Goal: Transaction & Acquisition: Purchase product/service

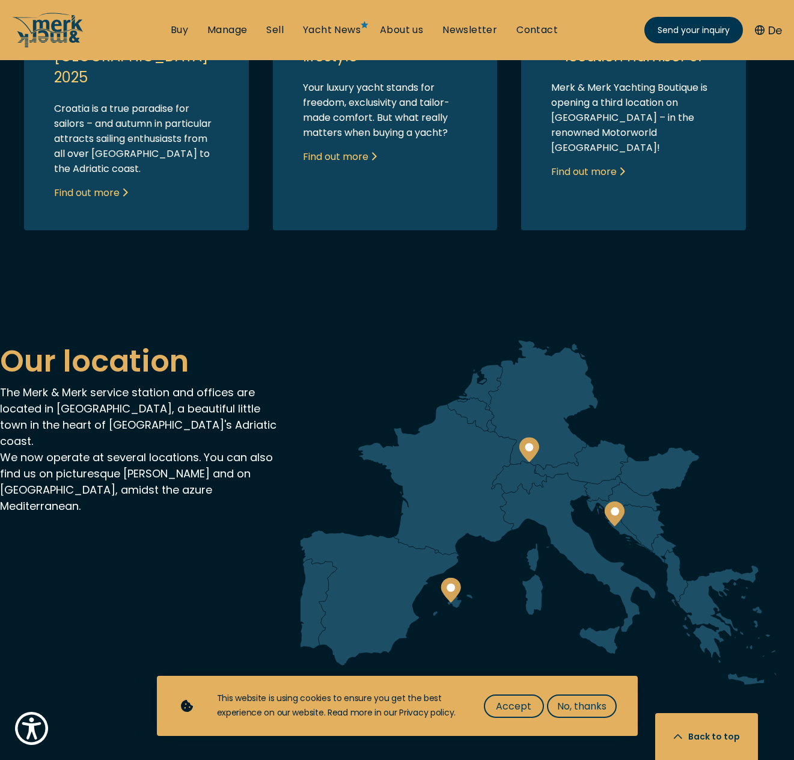
scroll to position [3219, 0]
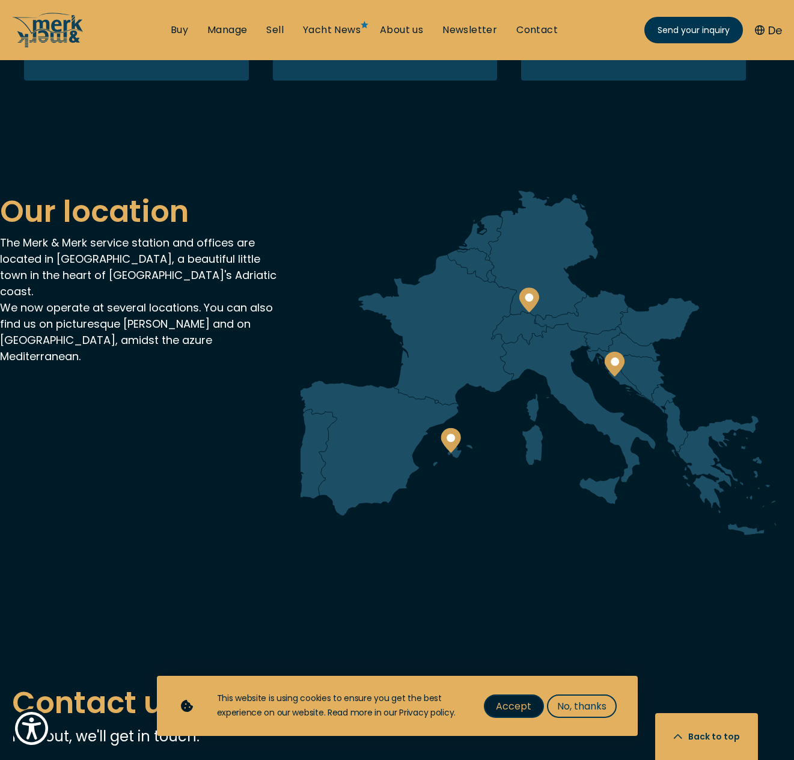
click at [513, 706] on span "Accept" at bounding box center [513, 706] width 35 height 15
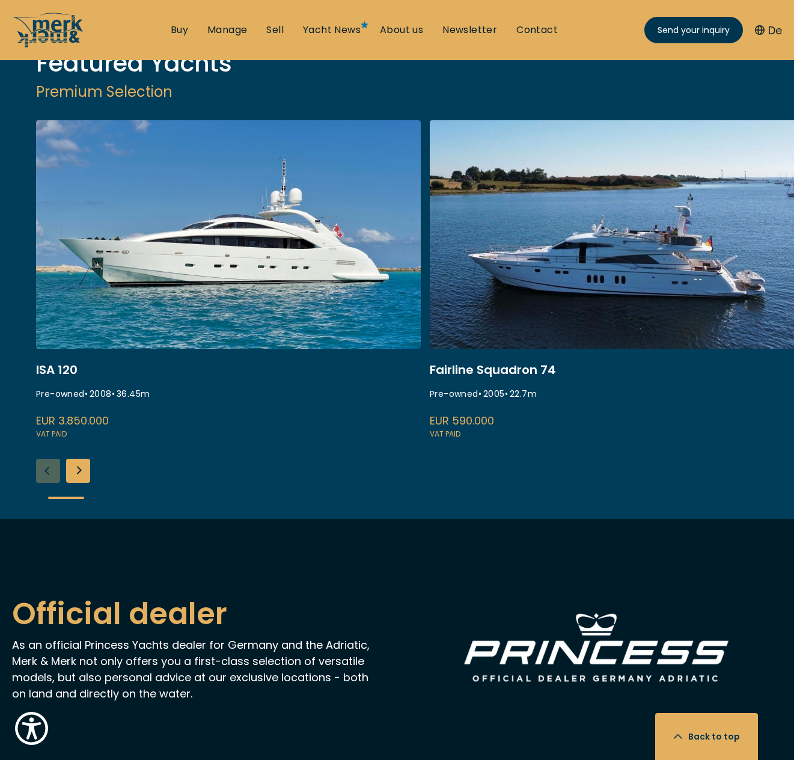
scroll to position [1536, 0]
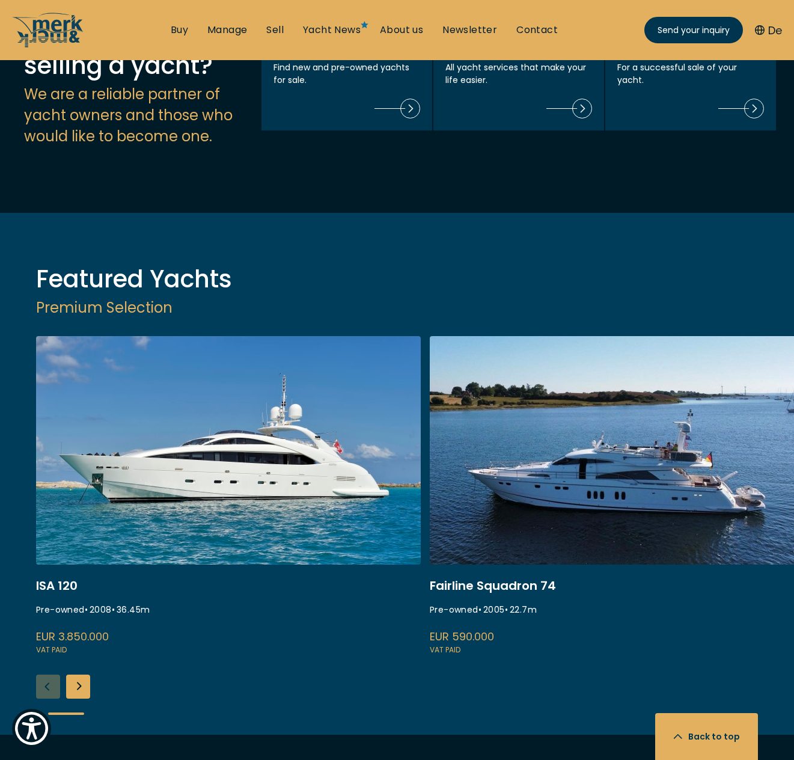
click at [79, 674] on div "Next slide" at bounding box center [78, 686] width 24 height 24
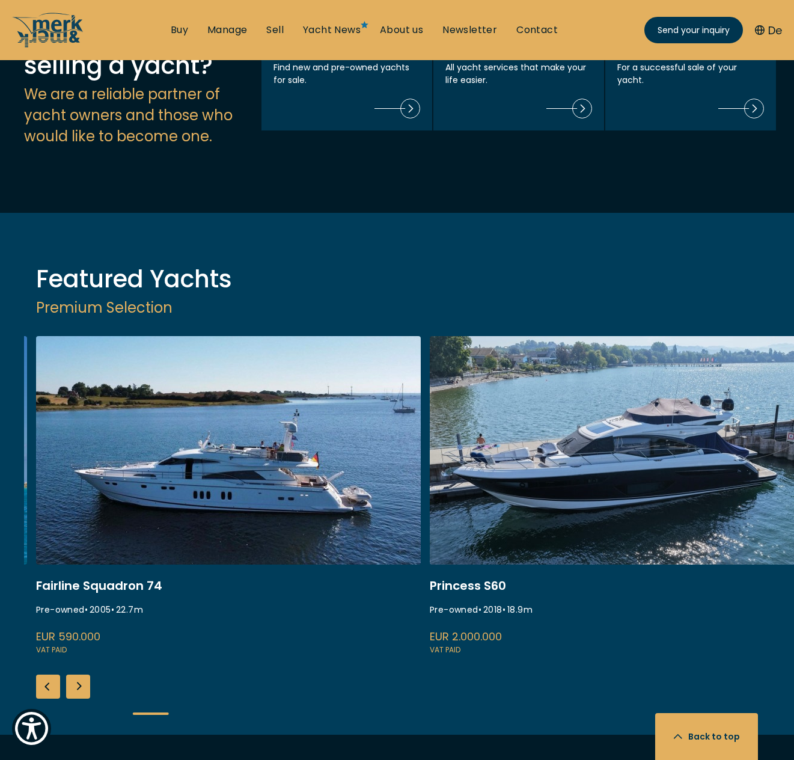
click at [79, 674] on div "Next slide" at bounding box center [78, 686] width 24 height 24
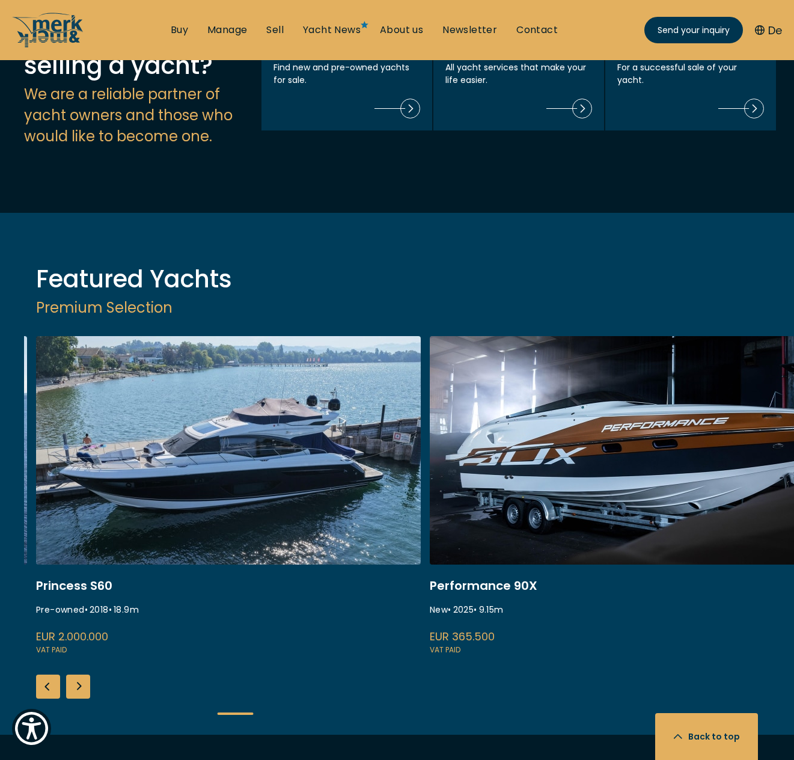
click at [79, 674] on div "Next slide" at bounding box center [78, 686] width 24 height 24
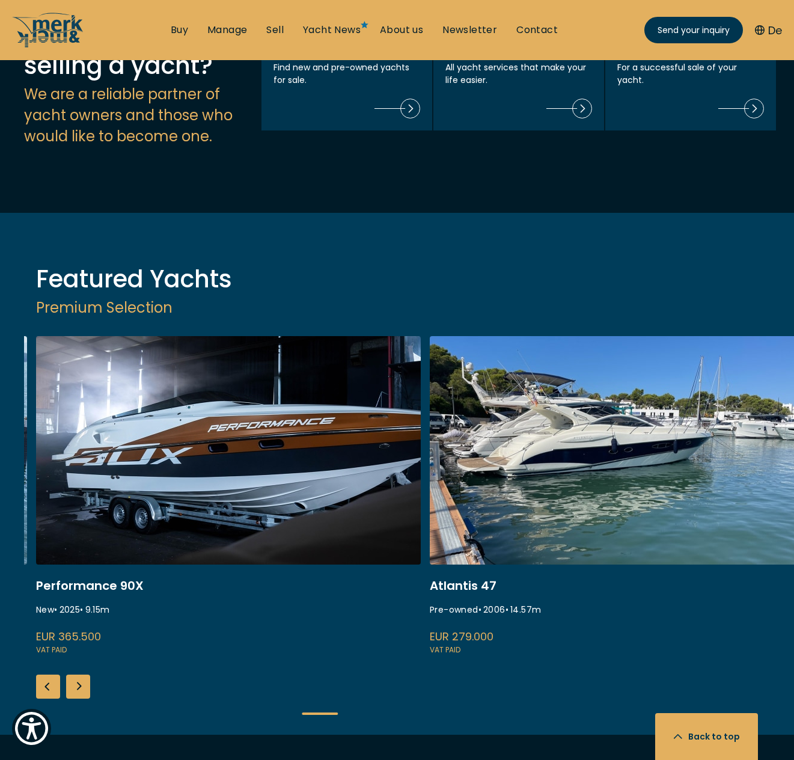
click at [79, 674] on div "Next slide" at bounding box center [78, 686] width 24 height 24
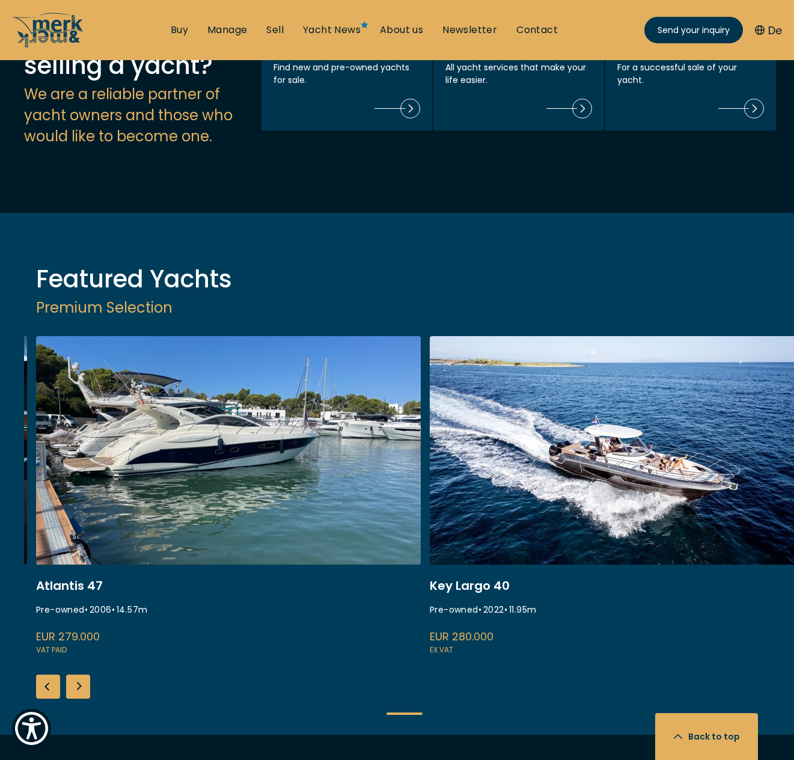
click at [79, 674] on div "Next slide" at bounding box center [78, 686] width 24 height 24
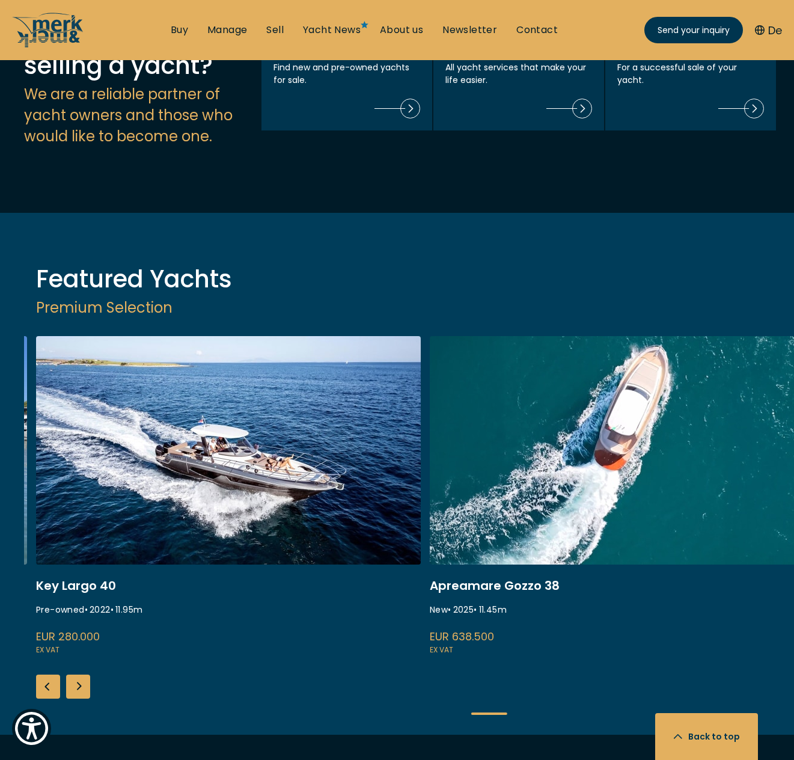
click at [79, 674] on div "Next slide" at bounding box center [78, 686] width 24 height 24
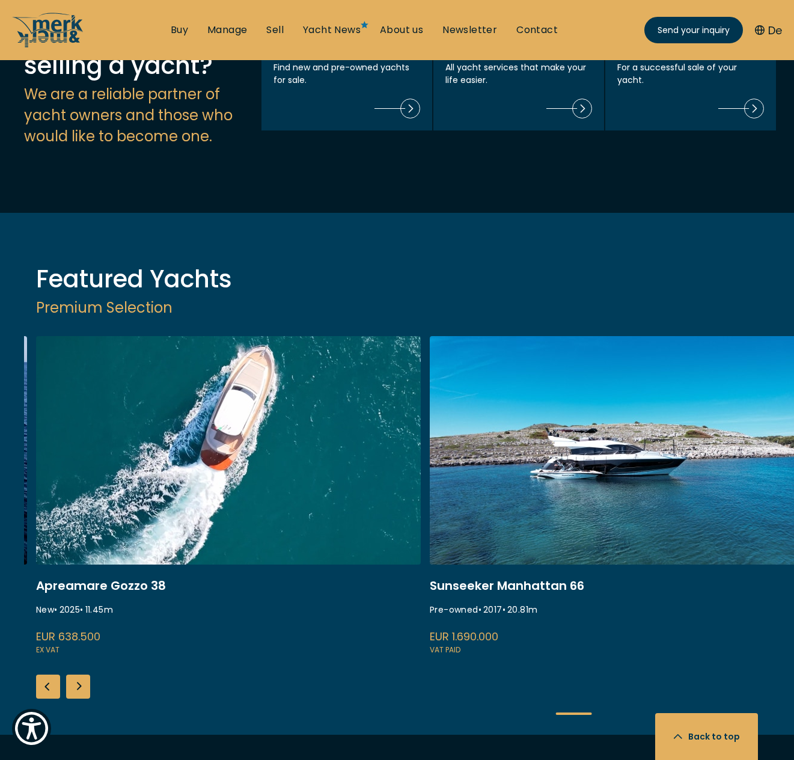
click at [79, 674] on div "Next slide" at bounding box center [78, 686] width 24 height 24
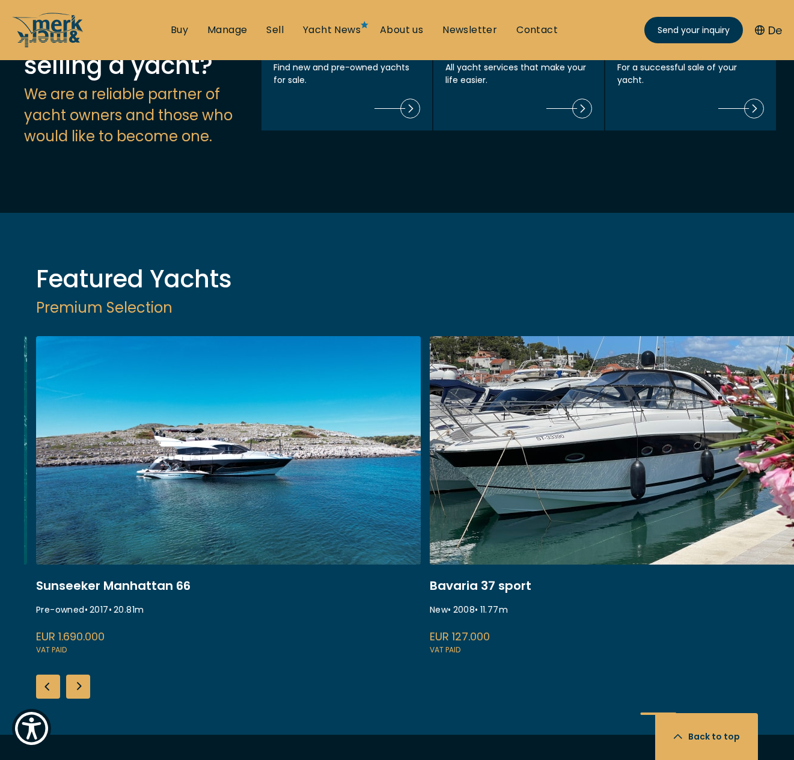
click at [79, 674] on div "Next slide" at bounding box center [78, 686] width 24 height 24
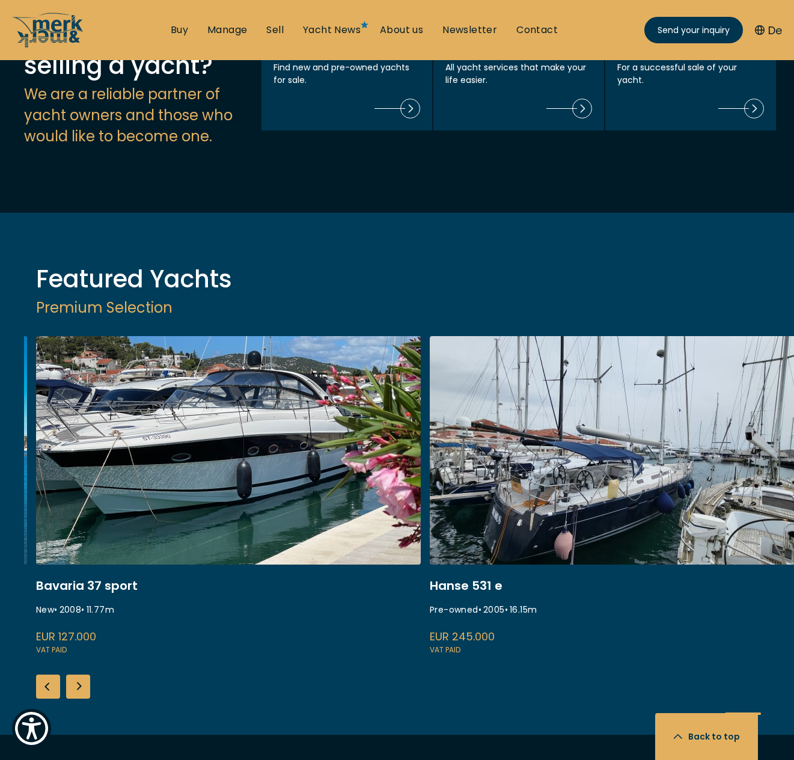
click at [79, 674] on div "Next slide" at bounding box center [78, 686] width 24 height 24
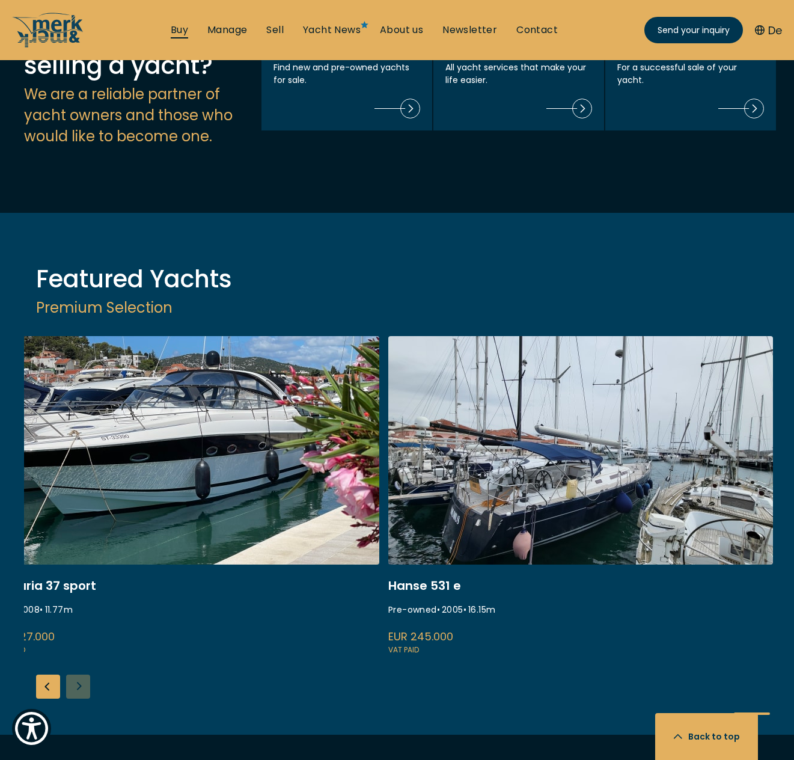
click at [178, 34] on link "Buy" at bounding box center [179, 29] width 17 height 13
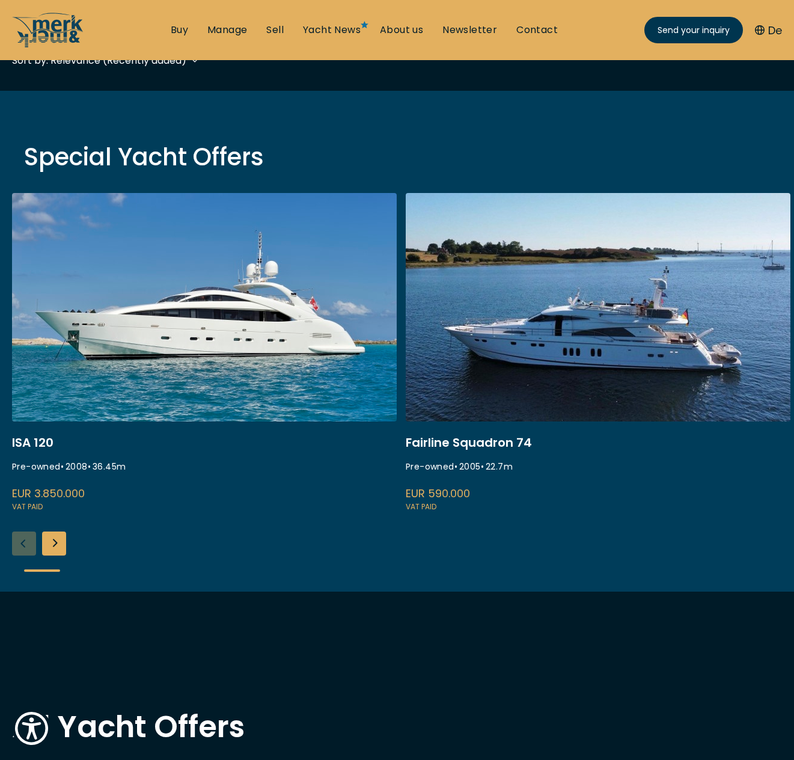
scroll to position [361, 0]
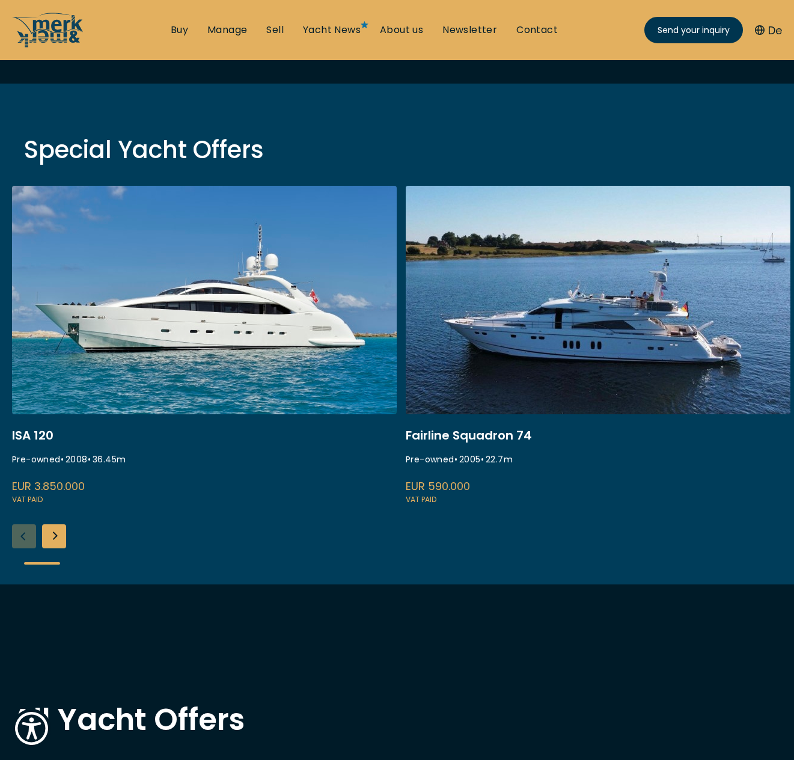
click at [59, 532] on div "Next slide" at bounding box center [54, 536] width 24 height 24
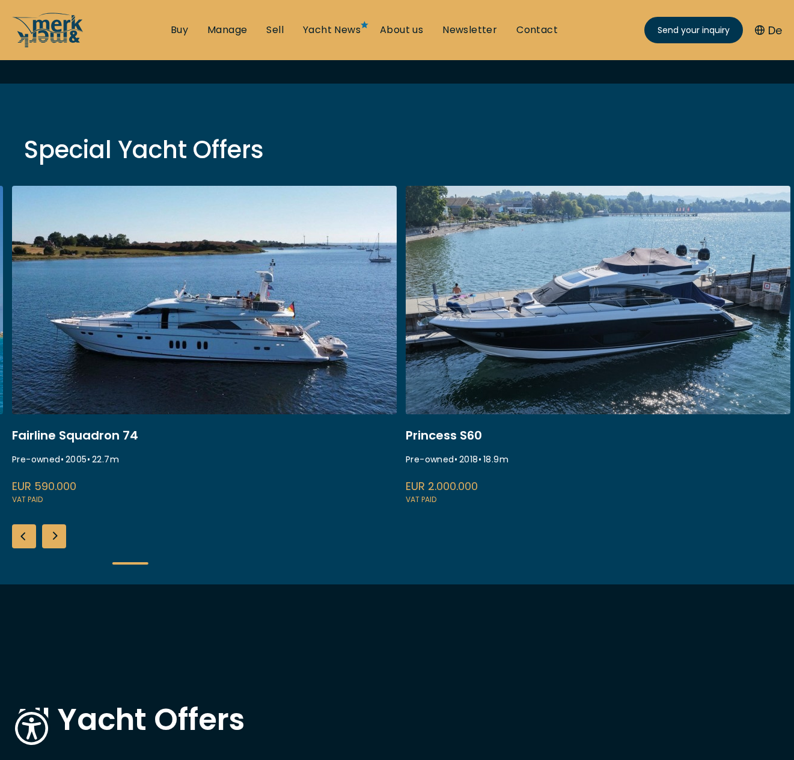
click at [60, 532] on div "Next slide" at bounding box center [54, 536] width 24 height 24
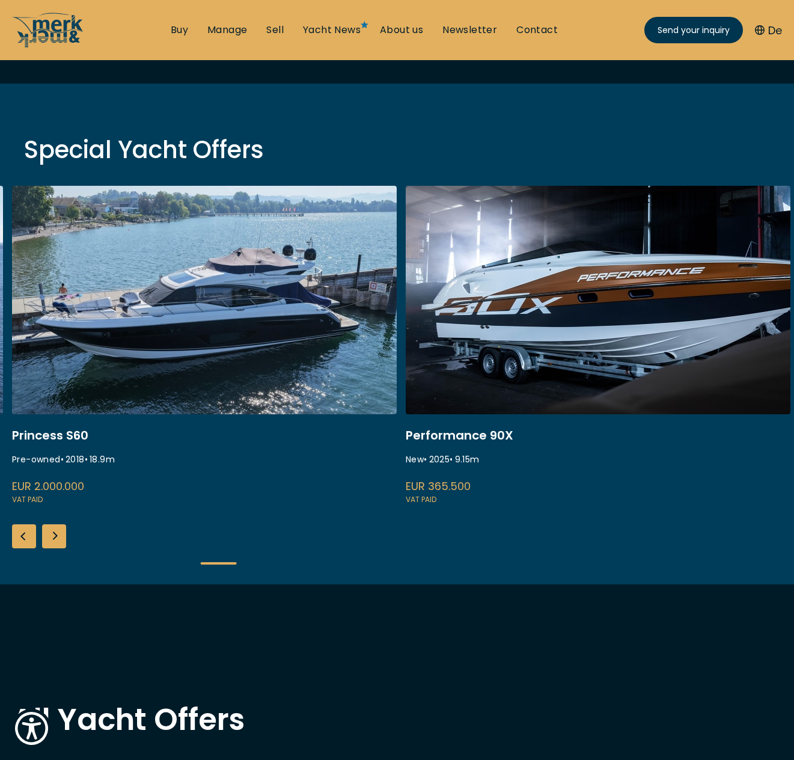
click at [60, 532] on div "Next slide" at bounding box center [54, 536] width 24 height 24
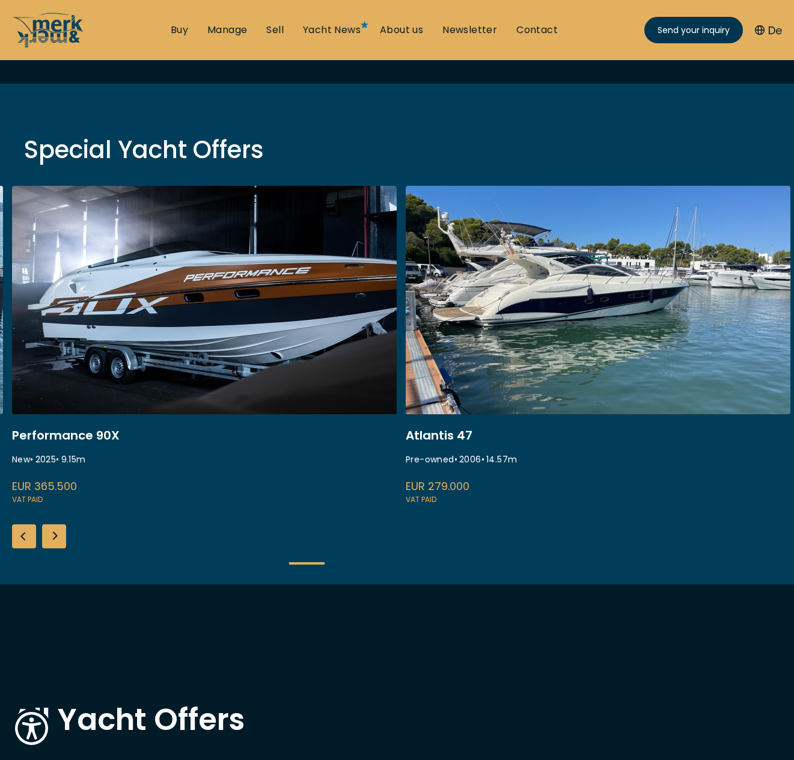
click at [60, 532] on div "Next slide" at bounding box center [54, 536] width 24 height 24
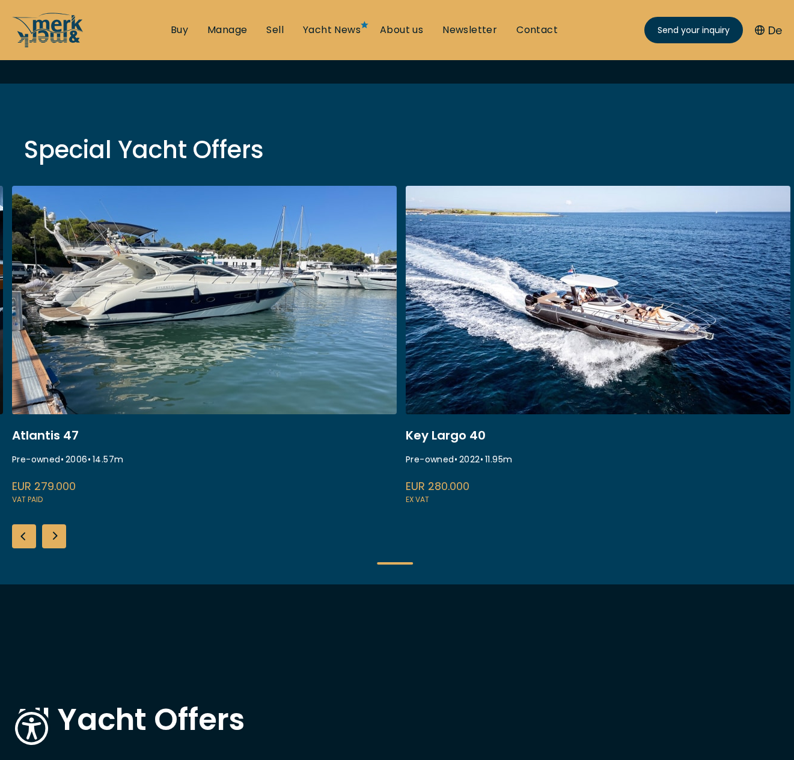
click at [60, 532] on div "Next slide" at bounding box center [54, 536] width 24 height 24
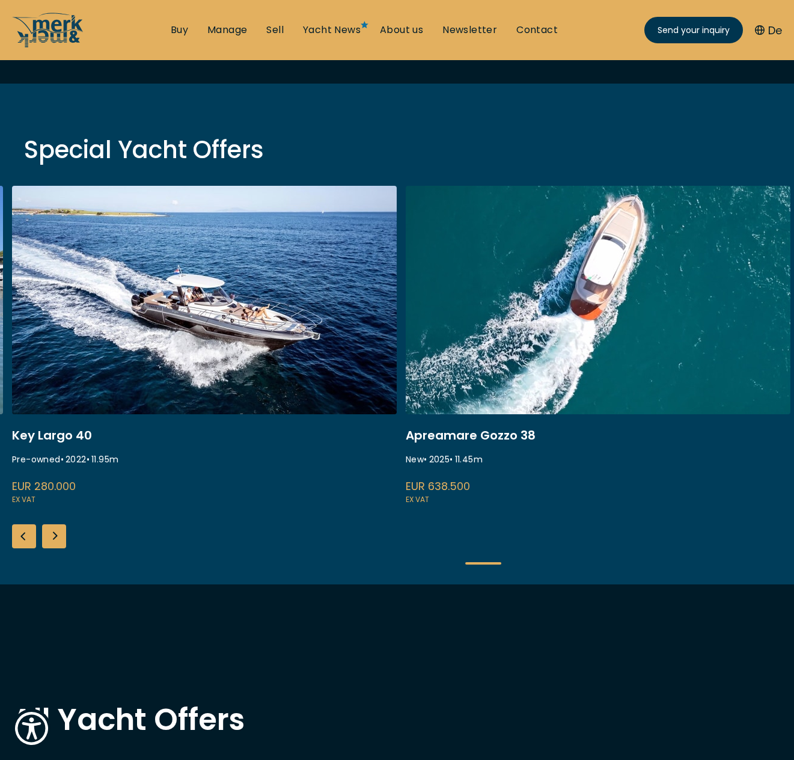
click at [60, 532] on div "Next slide" at bounding box center [54, 536] width 24 height 24
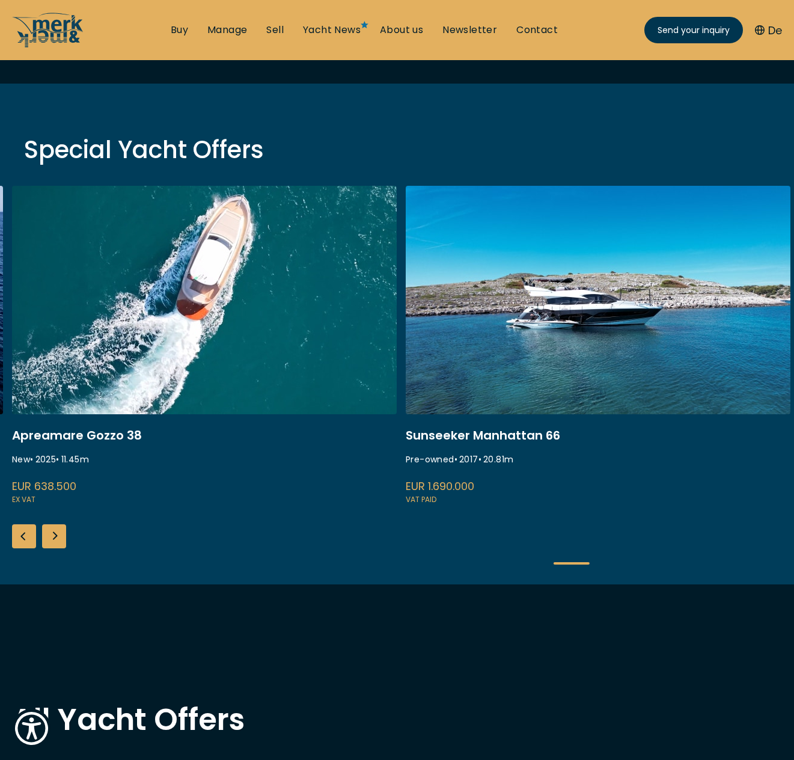
click at [60, 532] on div "Next slide" at bounding box center [54, 536] width 24 height 24
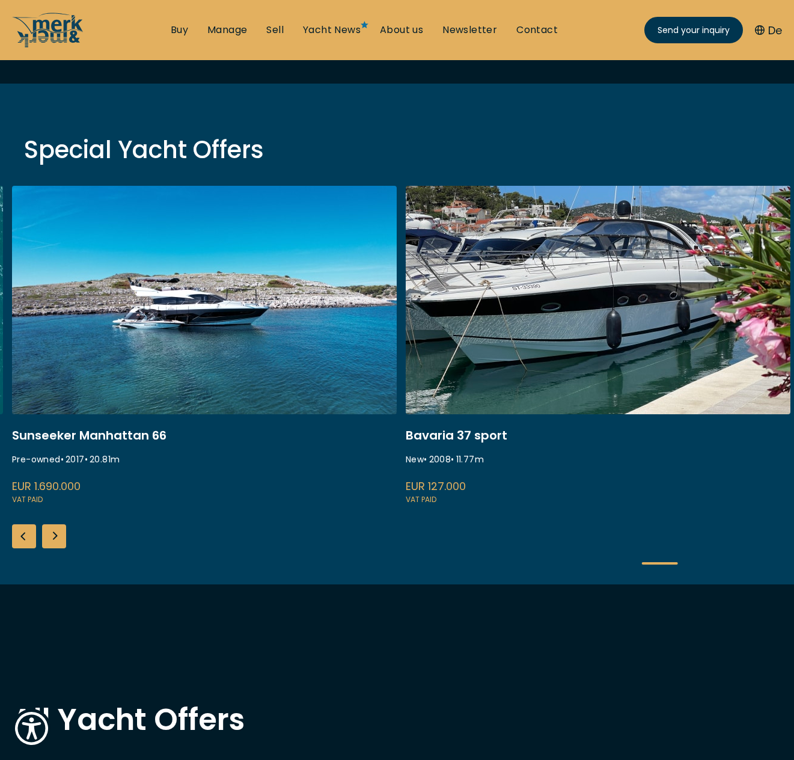
click at [60, 532] on div "Next slide" at bounding box center [54, 536] width 24 height 24
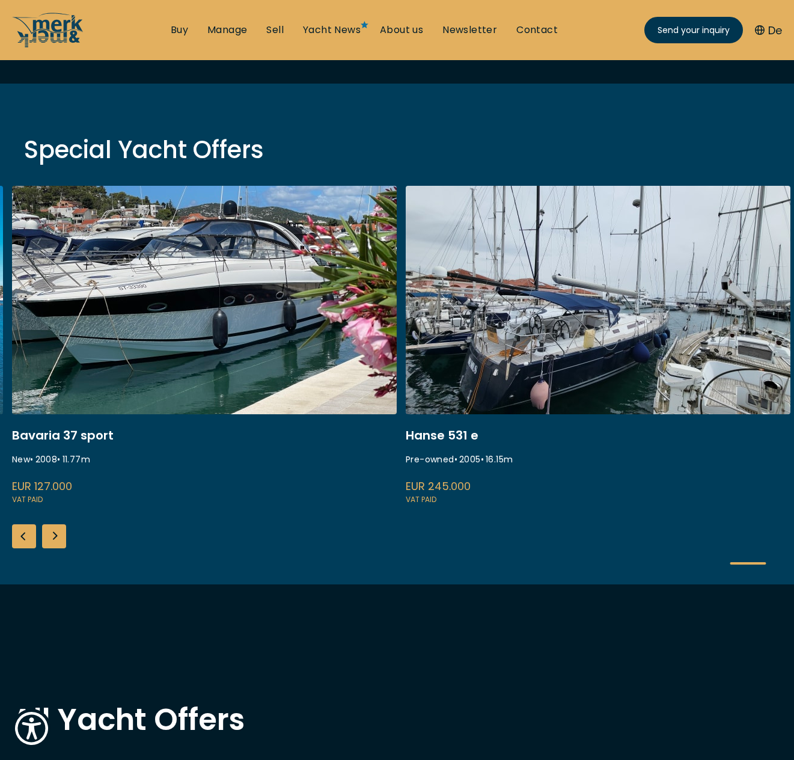
click at [60, 532] on div "Next slide" at bounding box center [54, 536] width 24 height 24
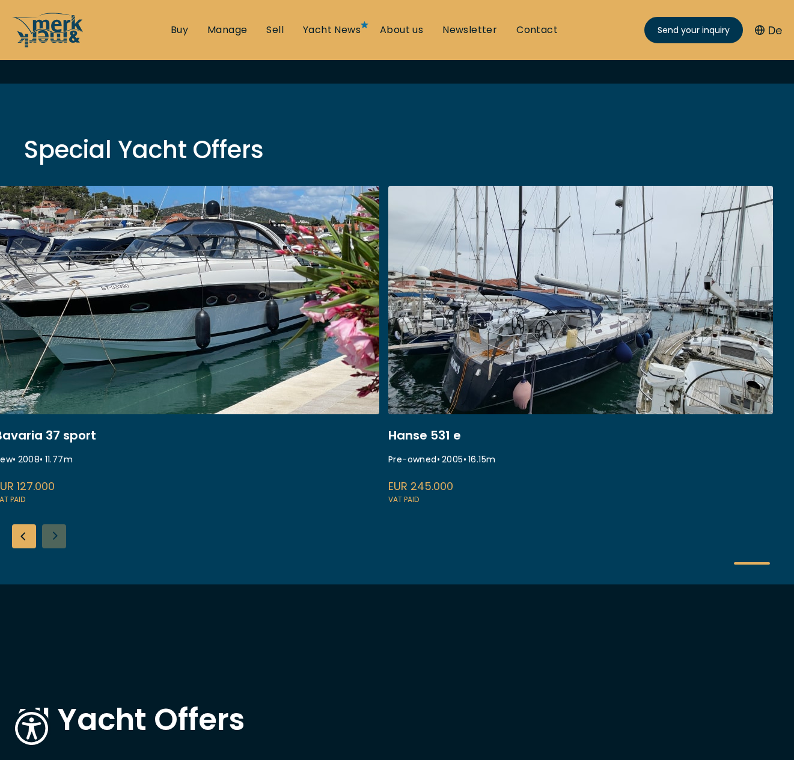
click at [23, 539] on div "Previous slide" at bounding box center [24, 536] width 24 height 24
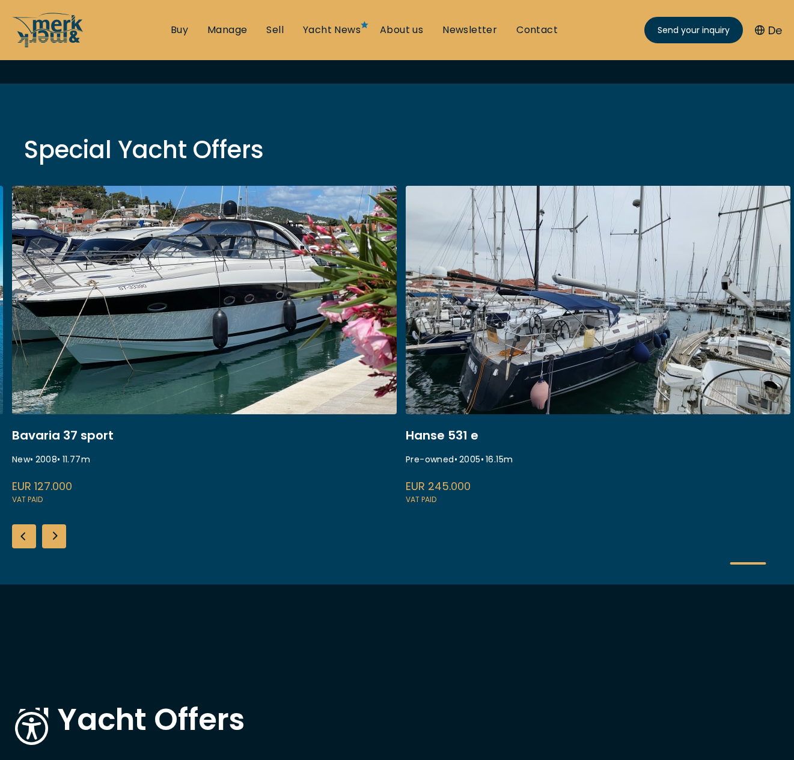
click at [23, 539] on div "Previous slide" at bounding box center [24, 536] width 24 height 24
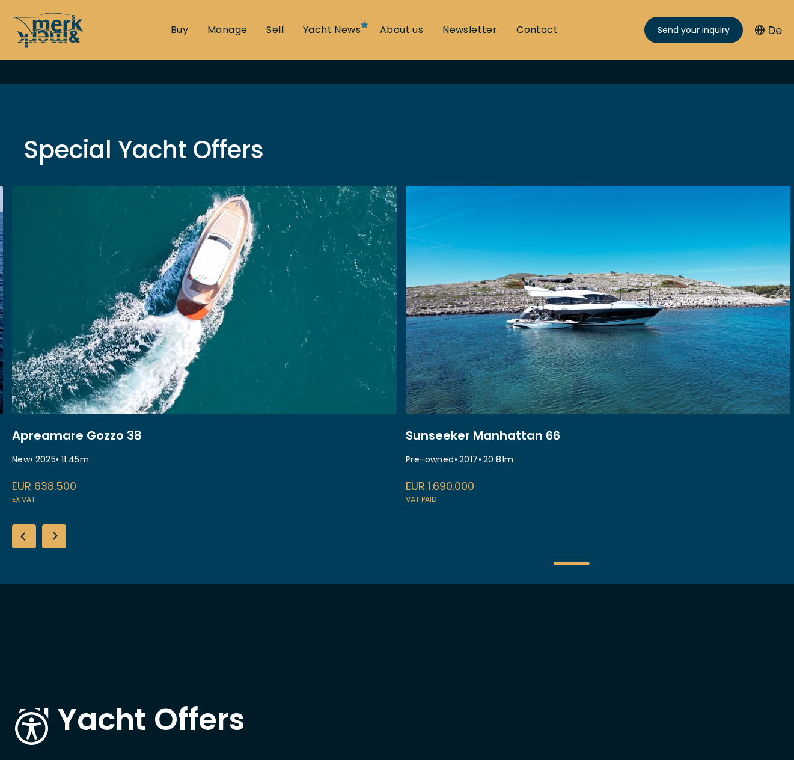
click at [23, 539] on div "Previous slide" at bounding box center [24, 536] width 24 height 24
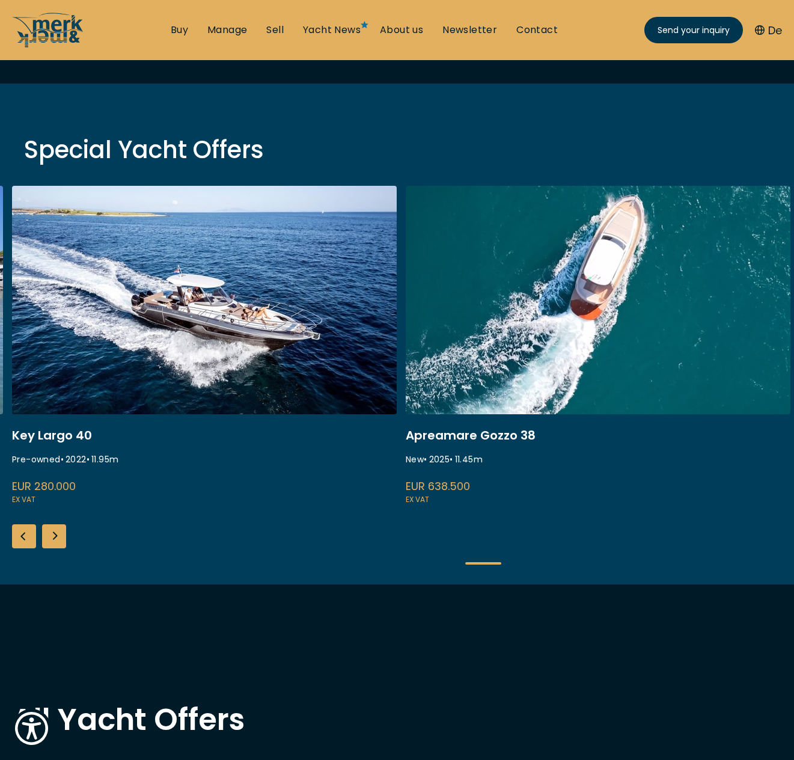
click at [23, 539] on div "Previous slide" at bounding box center [24, 536] width 24 height 24
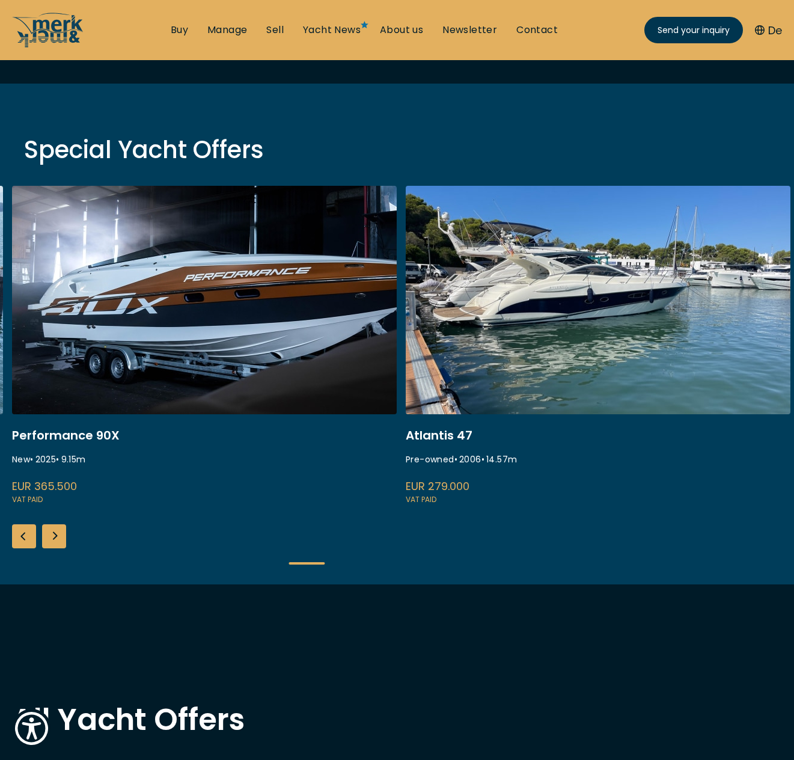
click at [23, 539] on div "Previous slide" at bounding box center [24, 536] width 24 height 24
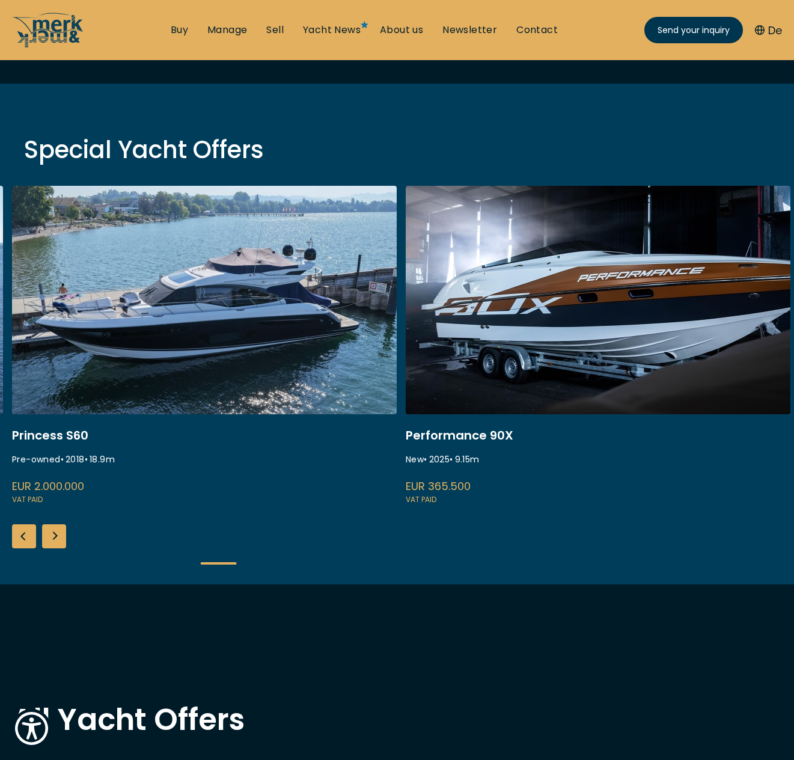
click at [23, 539] on div "Previous slide" at bounding box center [24, 536] width 24 height 24
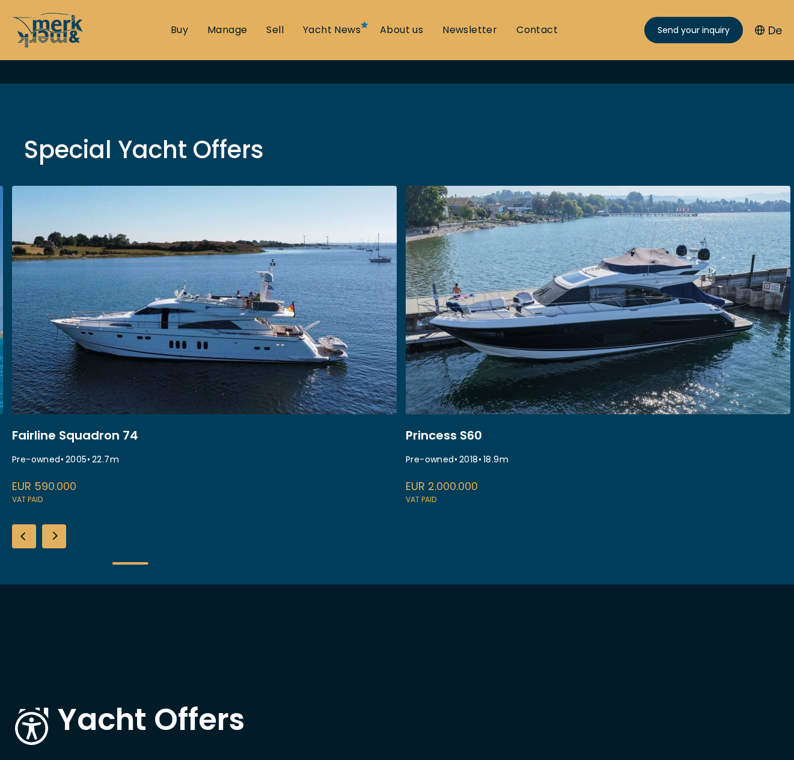
click at [23, 539] on div "Previous slide" at bounding box center [24, 536] width 24 height 24
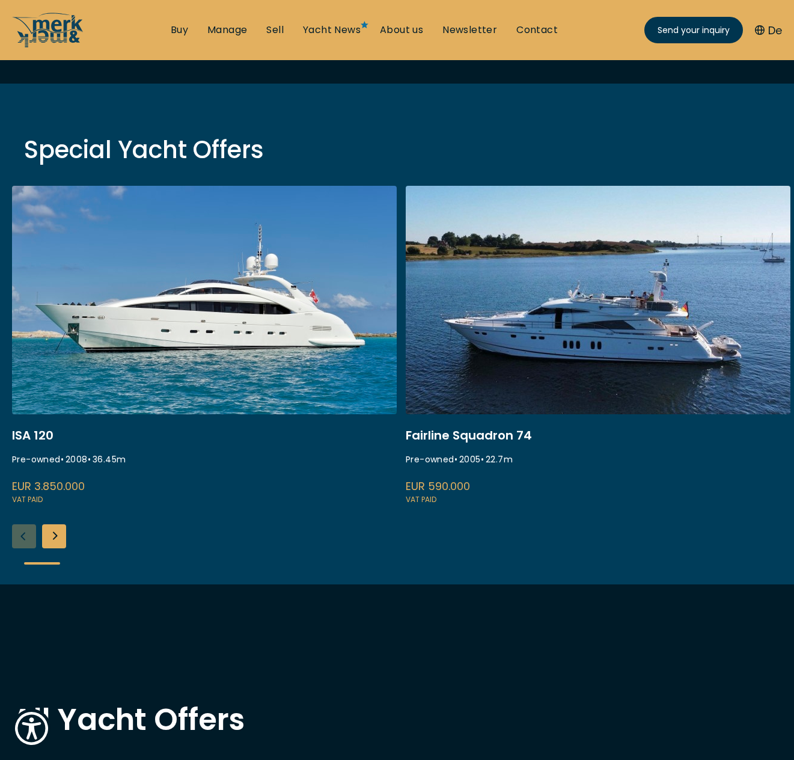
click at [23, 539] on div "ISA 120 Pre-owned • 2008 • 36.45 m EUR 3.850.000 VAT paid Fairline Squadron 74 …" at bounding box center [397, 385] width 794 height 399
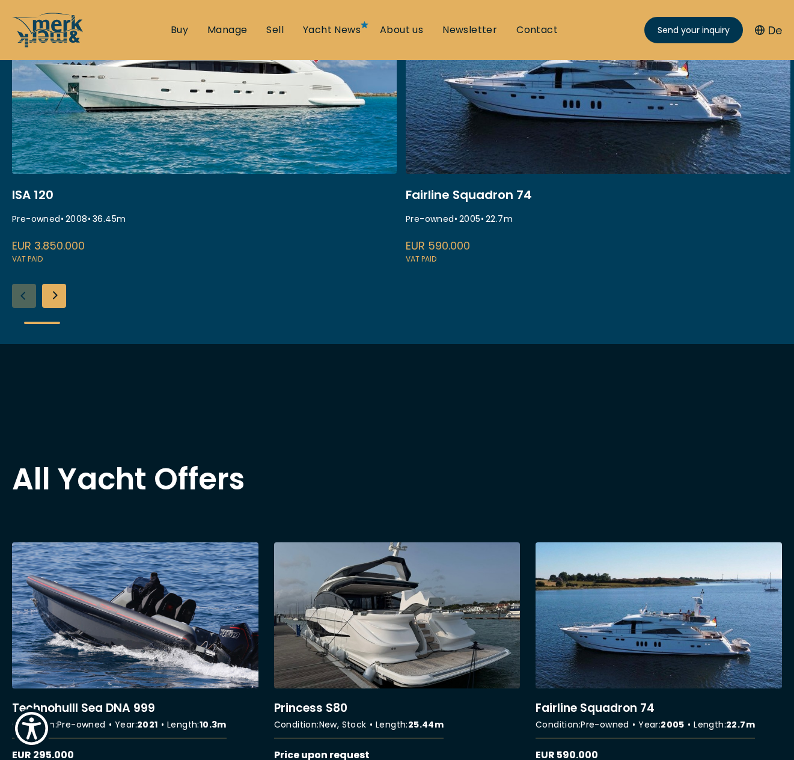
scroll to position [301, 0]
